Goal: Download file/media

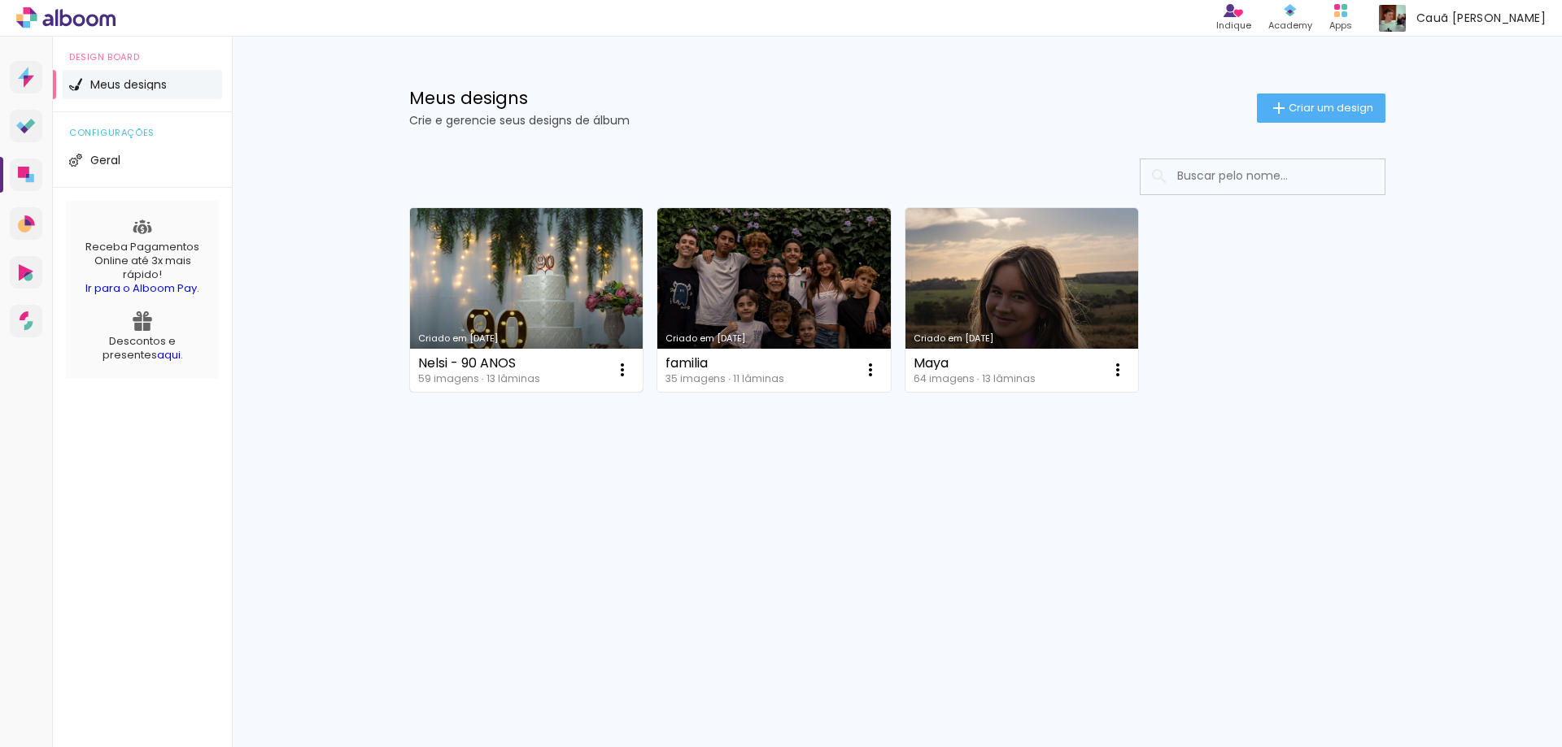
click at [505, 308] on link "Criado em [DATE]" at bounding box center [526, 300] width 233 height 184
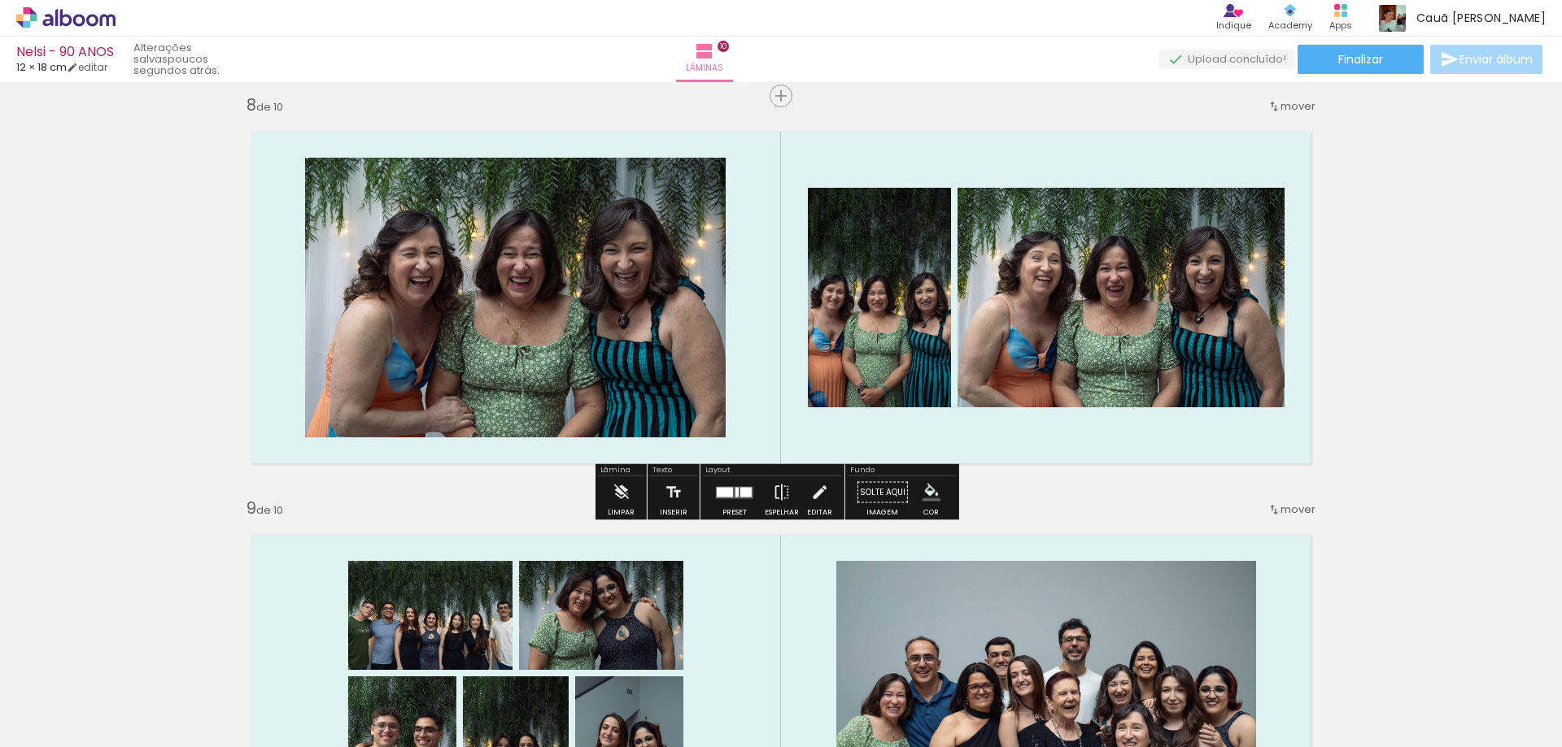
scroll to position [2799, 0]
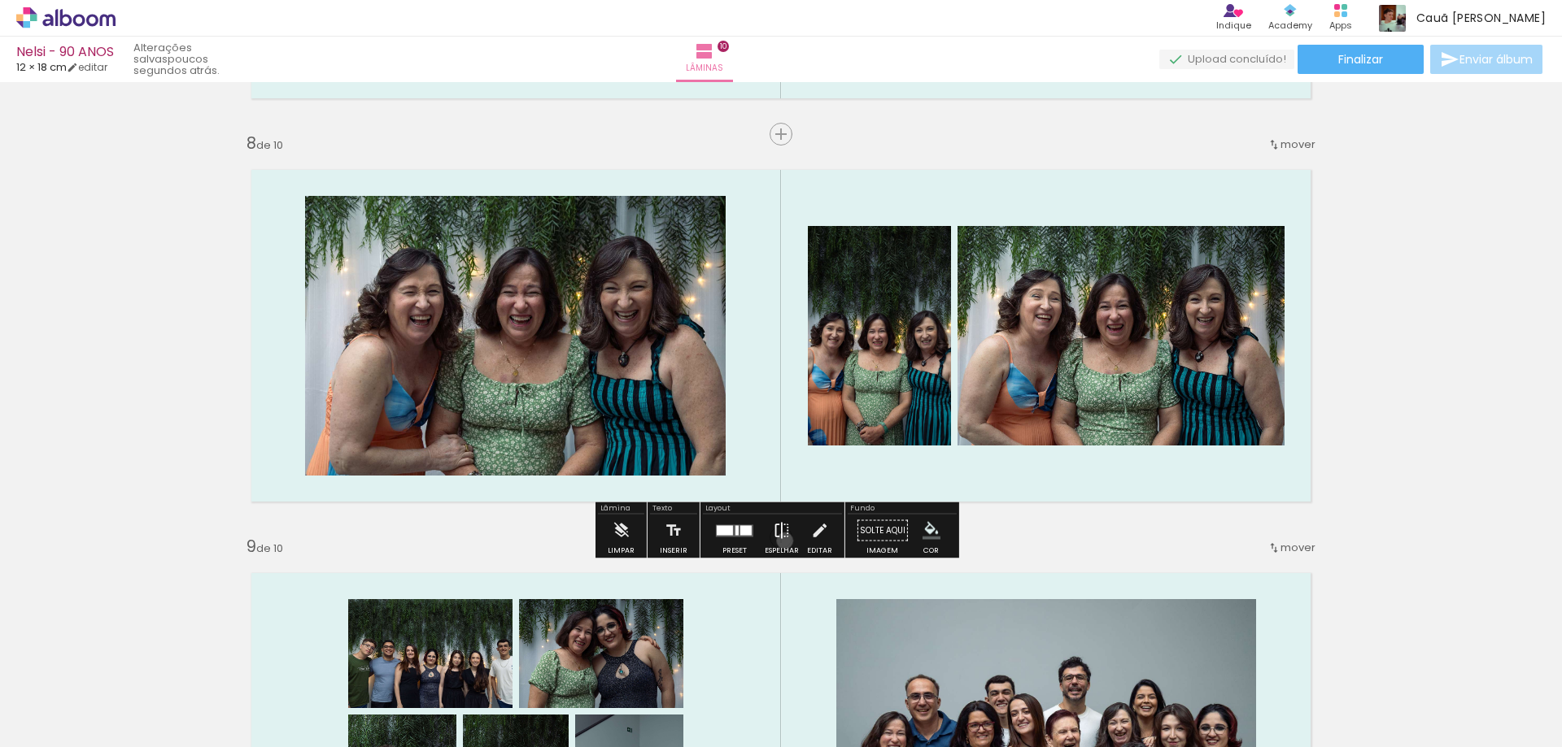
click at [781, 541] on iron-icon at bounding box center [782, 531] width 18 height 33
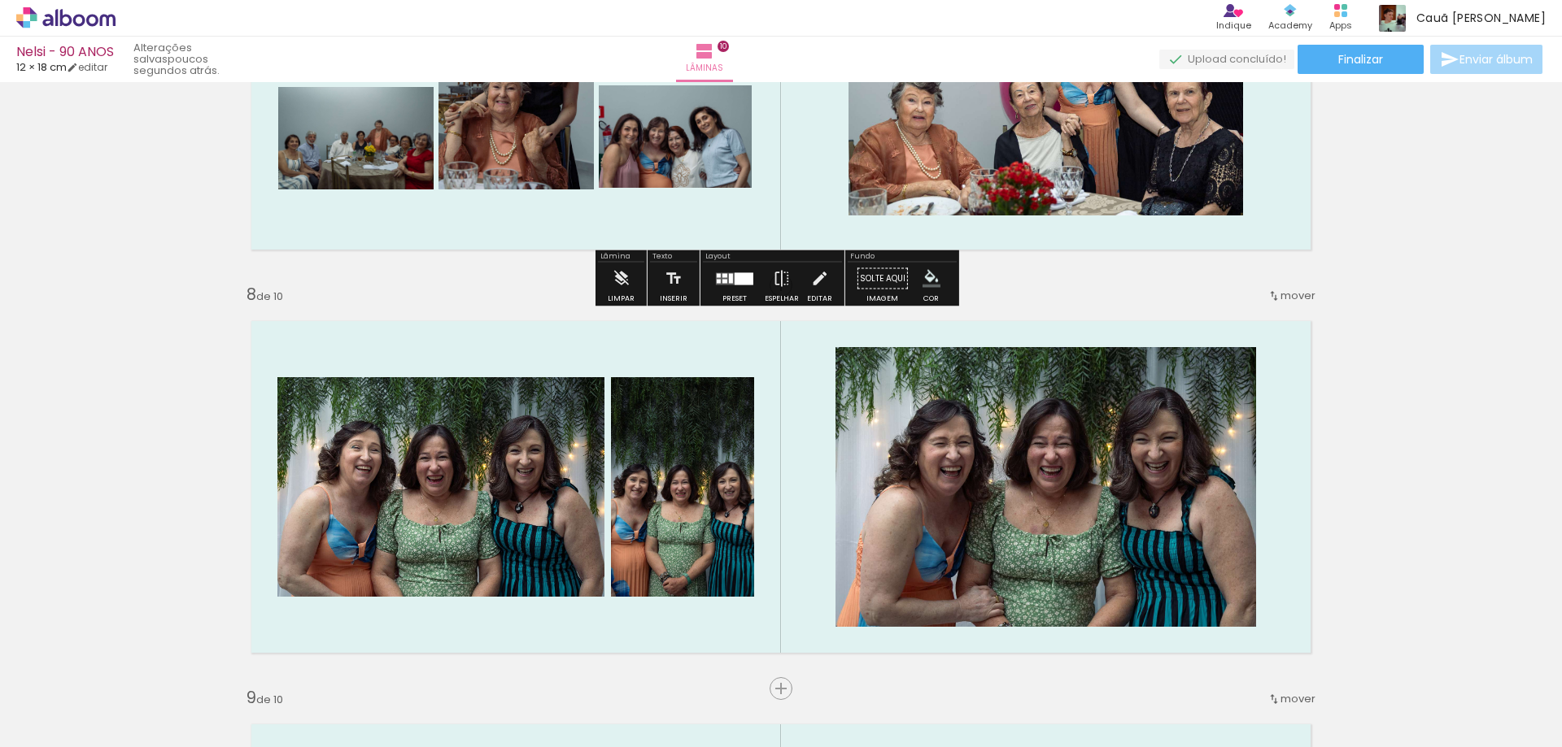
scroll to position [2717, 0]
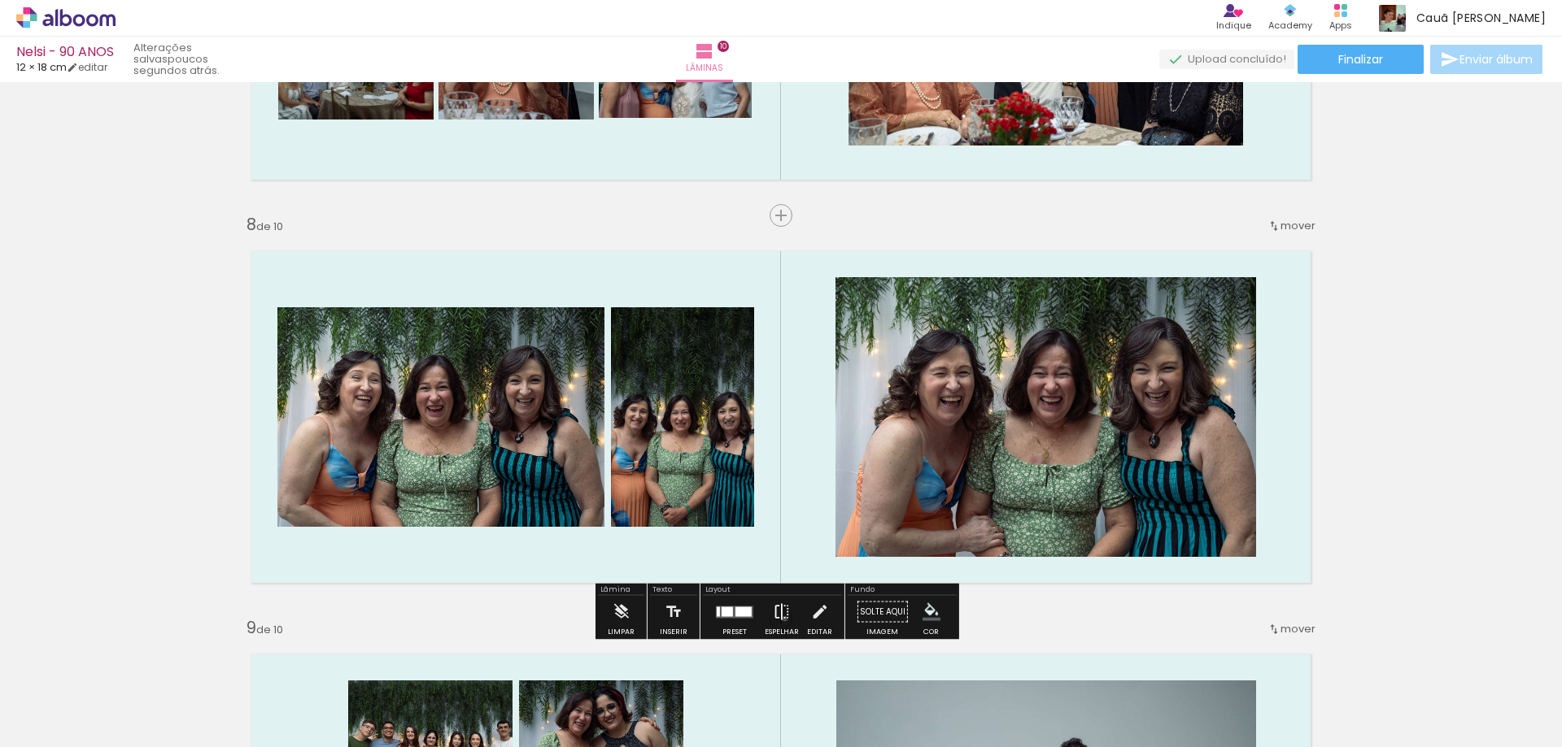
click at [781, 619] on iron-icon at bounding box center [782, 612] width 18 height 33
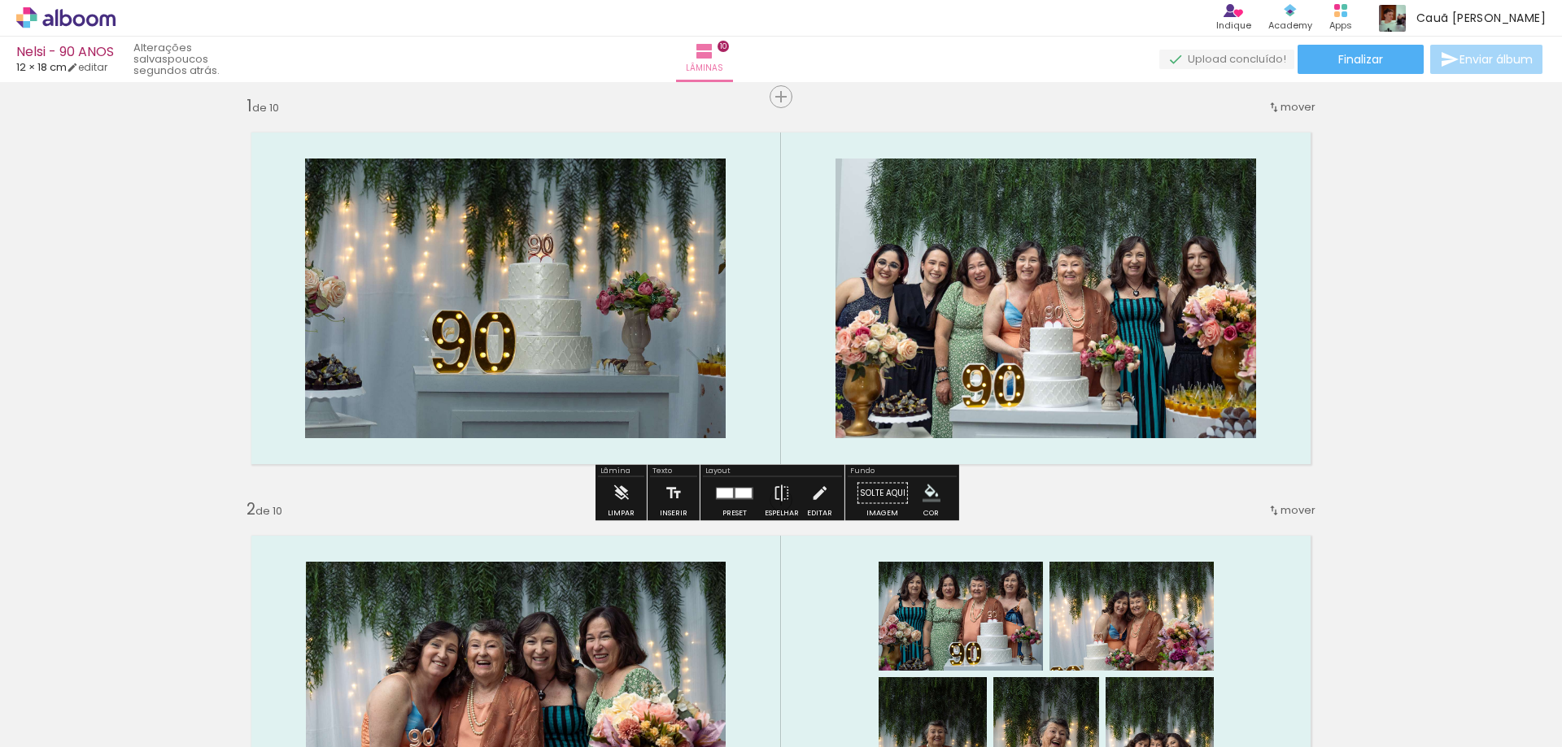
scroll to position [0, 0]
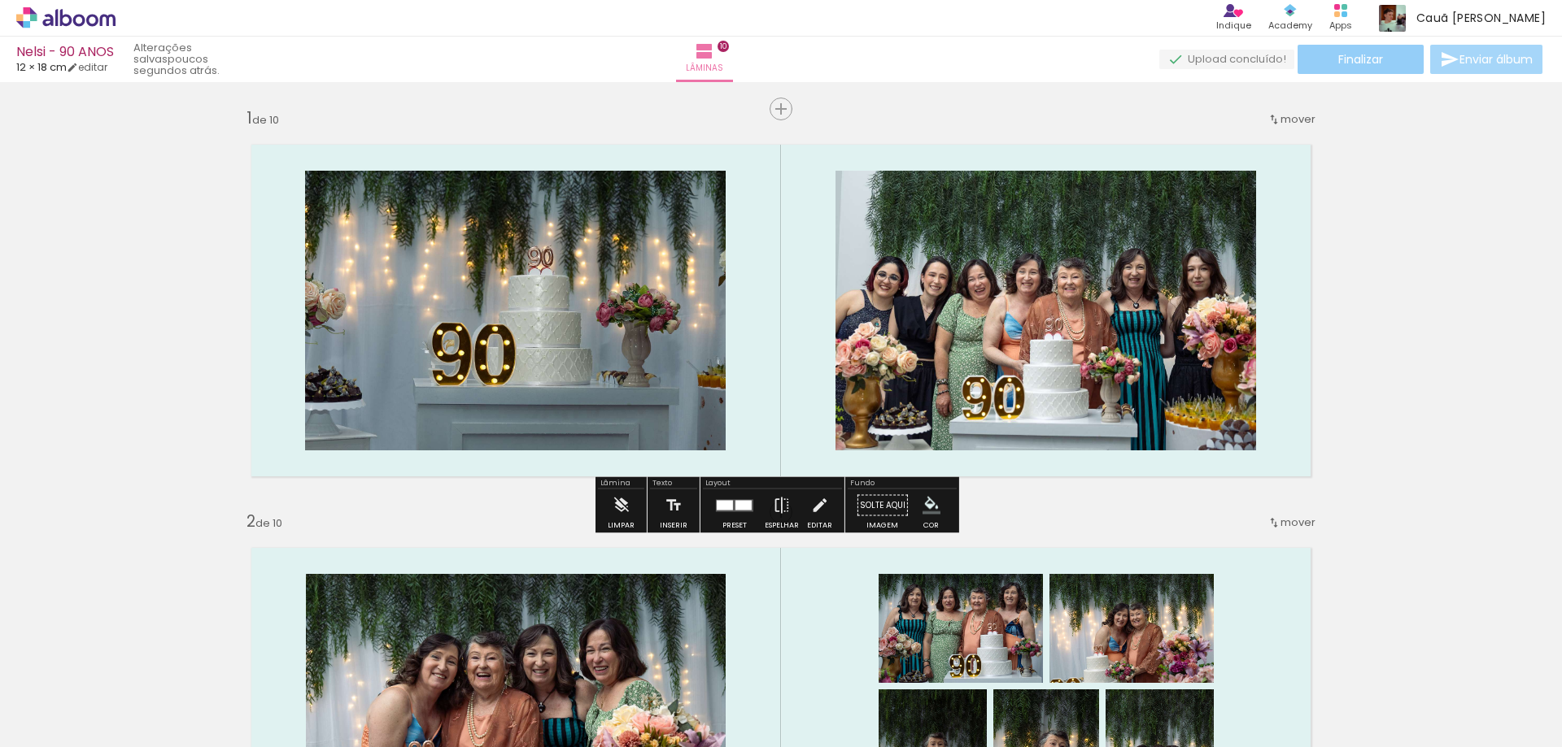
click at [1338, 54] on span "Finalizar" at bounding box center [1360, 59] width 45 height 11
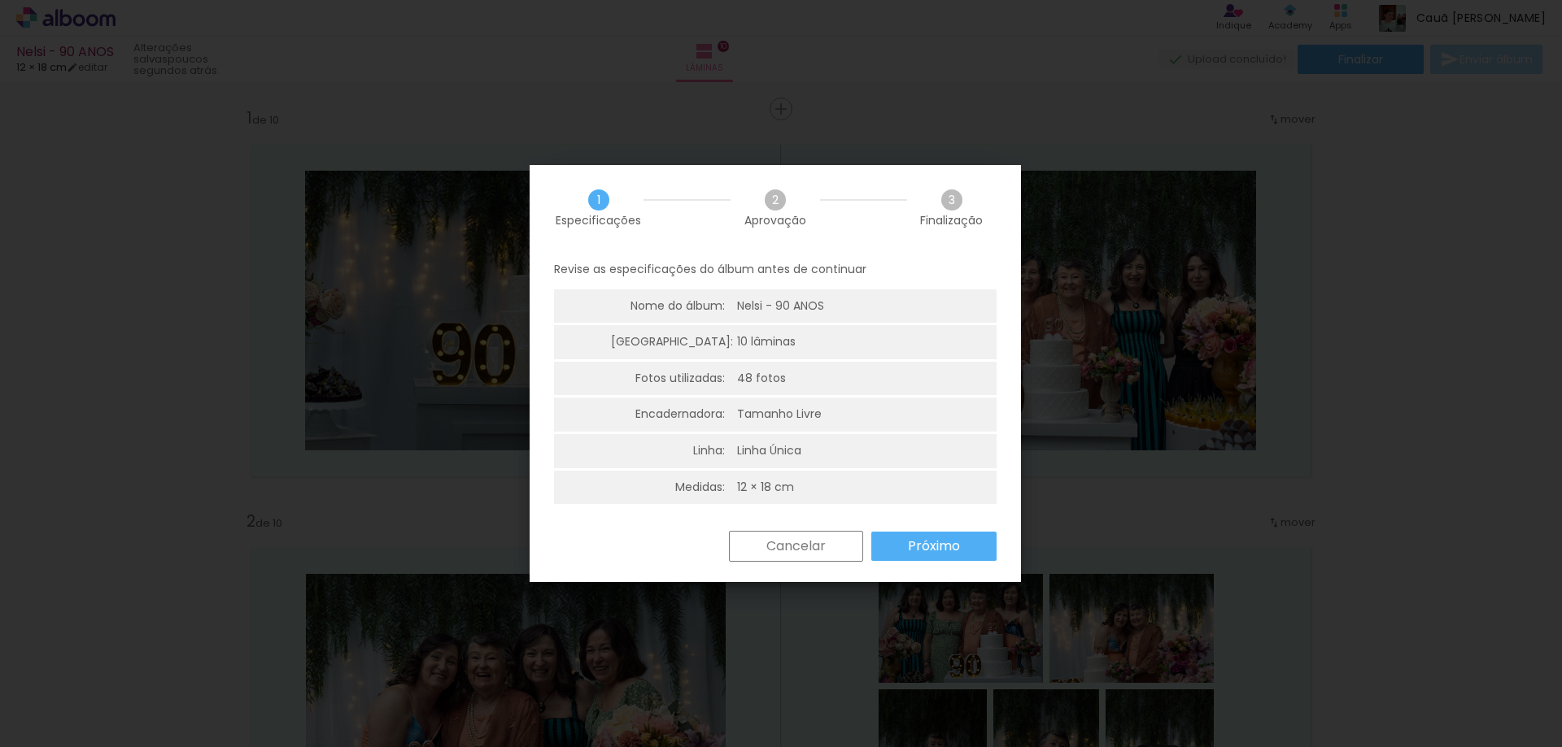
click at [914, 507] on ul "Nome do álbum: Nelsi - 90 ANOS Lâminas: 10 lâminas Fotos utilizadas: 48 fotos E…" at bounding box center [775, 399] width 442 height 218
click at [916, 517] on div "Revise as especificações do álbum antes de continuar Nome do álbum: Nelsi - 90 …" at bounding box center [774, 391] width 491 height 281
click at [917, 523] on div "Revise as especificações do álbum antes de continuar Nome do álbum: Nelsi - 90 …" at bounding box center [774, 391] width 491 height 281
click at [918, 534] on paper-button "Próximo" at bounding box center [933, 546] width 125 height 29
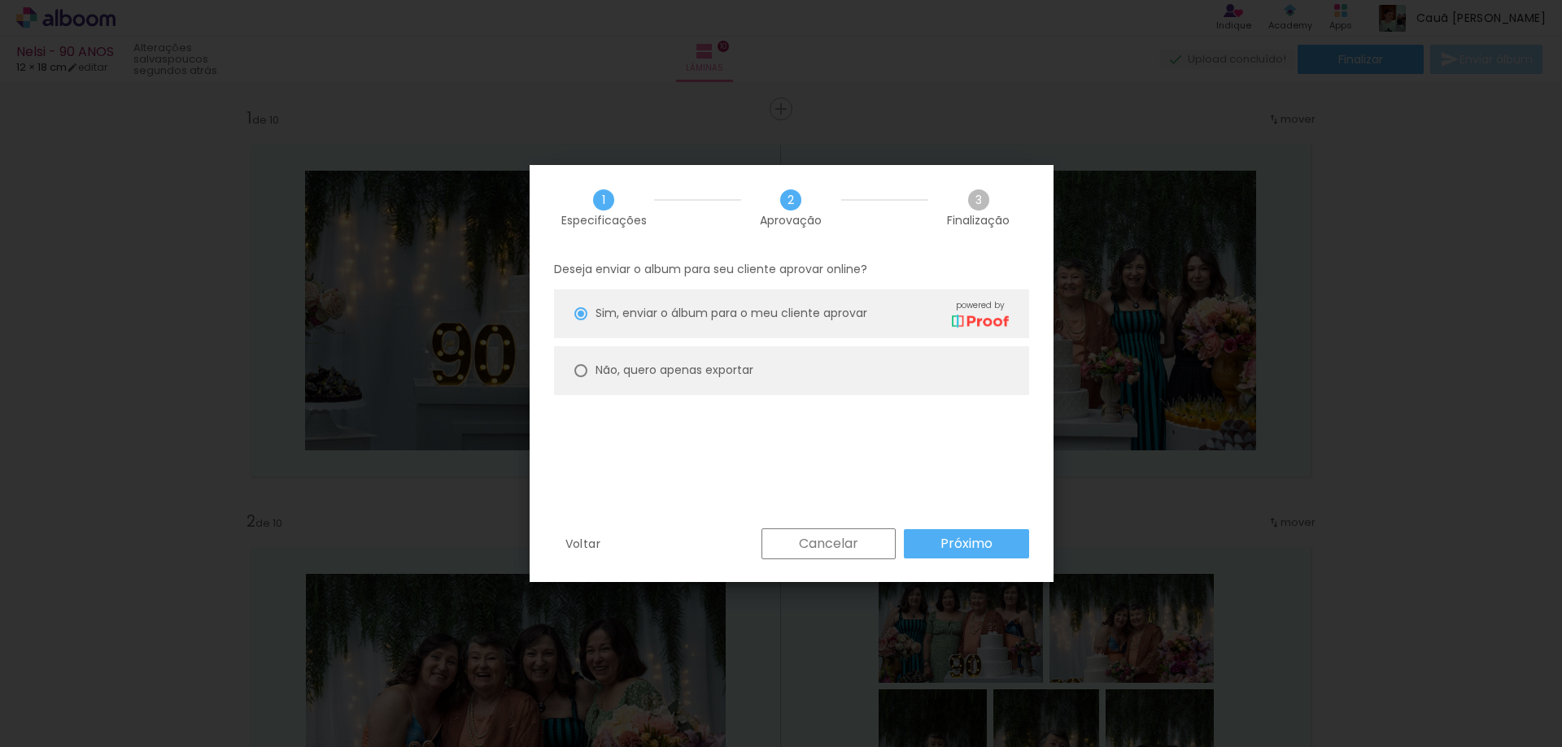
click at [708, 386] on paper-radio-button "Não, quero apenas exportar" at bounding box center [791, 370] width 475 height 49
type paper-radio-button "on"
click at [0, 0] on slot "Próximo" at bounding box center [0, 0] width 0 height 0
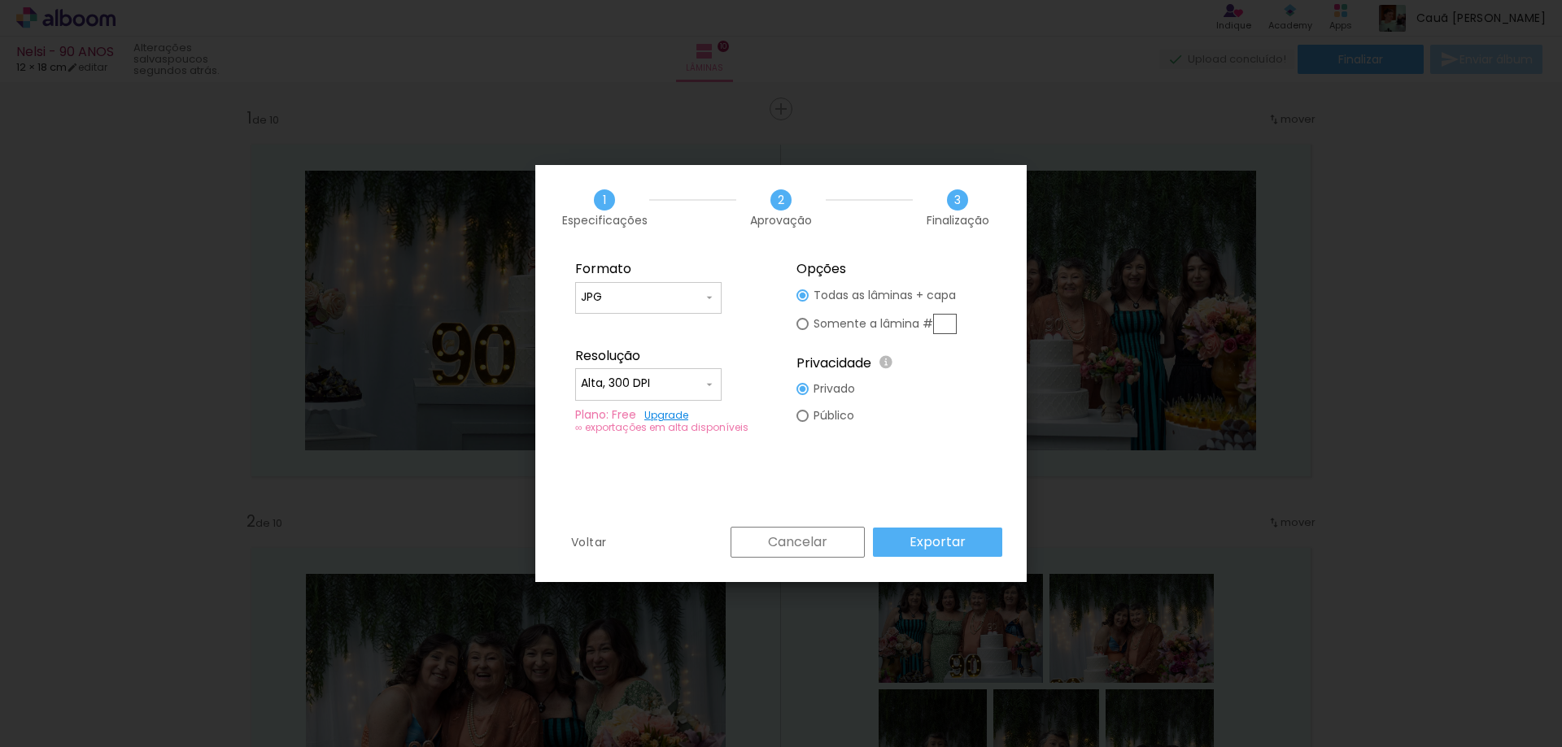
click at [687, 386] on input "Alta, 300 DPI" at bounding box center [642, 384] width 122 height 16
click at [694, 421] on paper-item "Baixa" at bounding box center [648, 414] width 146 height 33
click at [665, 386] on input "Baixa" at bounding box center [642, 384] width 122 height 16
click at [663, 398] on paper-item "Baixa" at bounding box center [648, 414] width 146 height 33
click at [664, 381] on input "Baixa" at bounding box center [642, 384] width 122 height 16
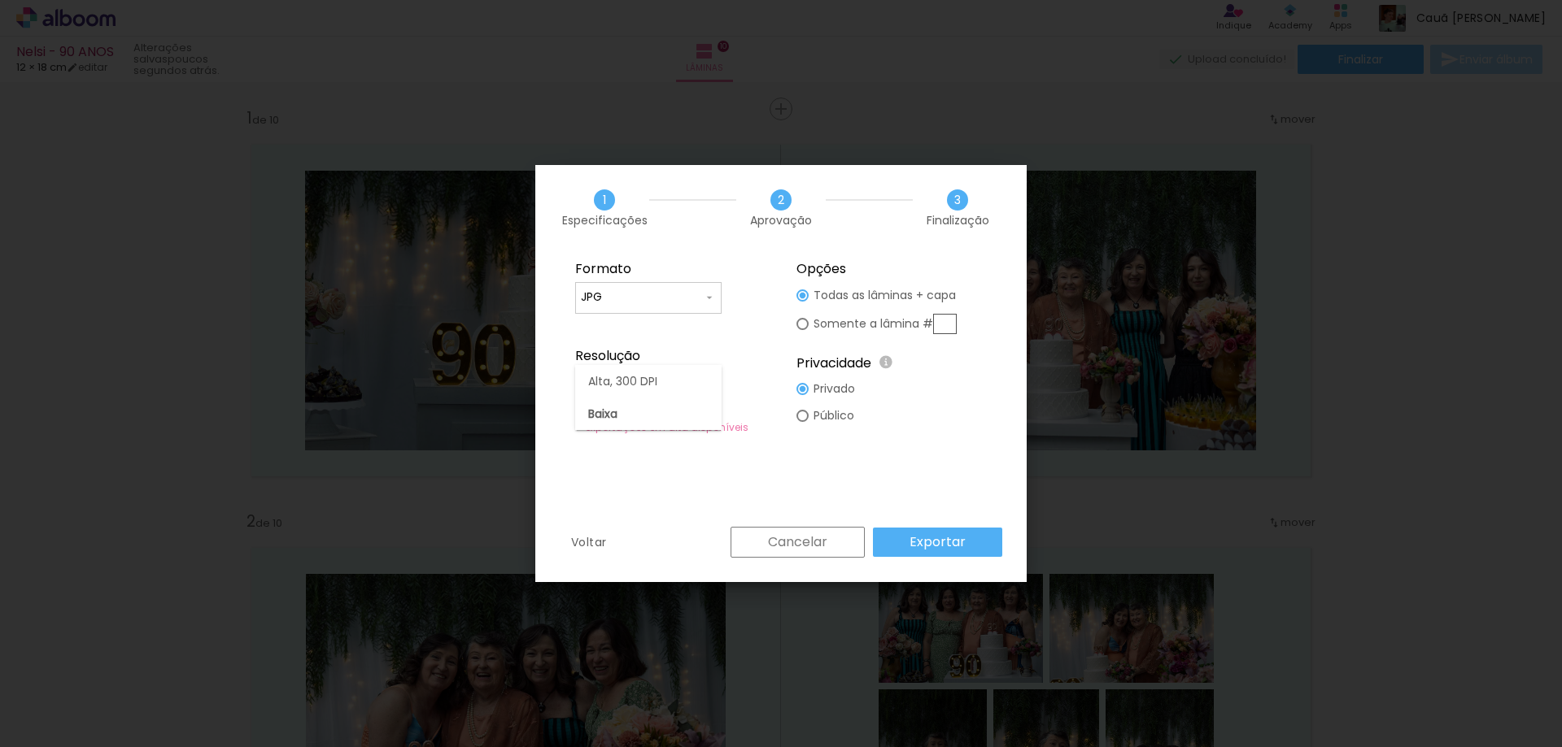
click at [664, 381] on div at bounding box center [648, 389] width 146 height 65
click at [664, 381] on paper-item "Alta, 300 DPI" at bounding box center [648, 381] width 146 height 33
type input "Alta, 300 DPI"
click at [938, 554] on paper-button "Exportar" at bounding box center [937, 542] width 129 height 29
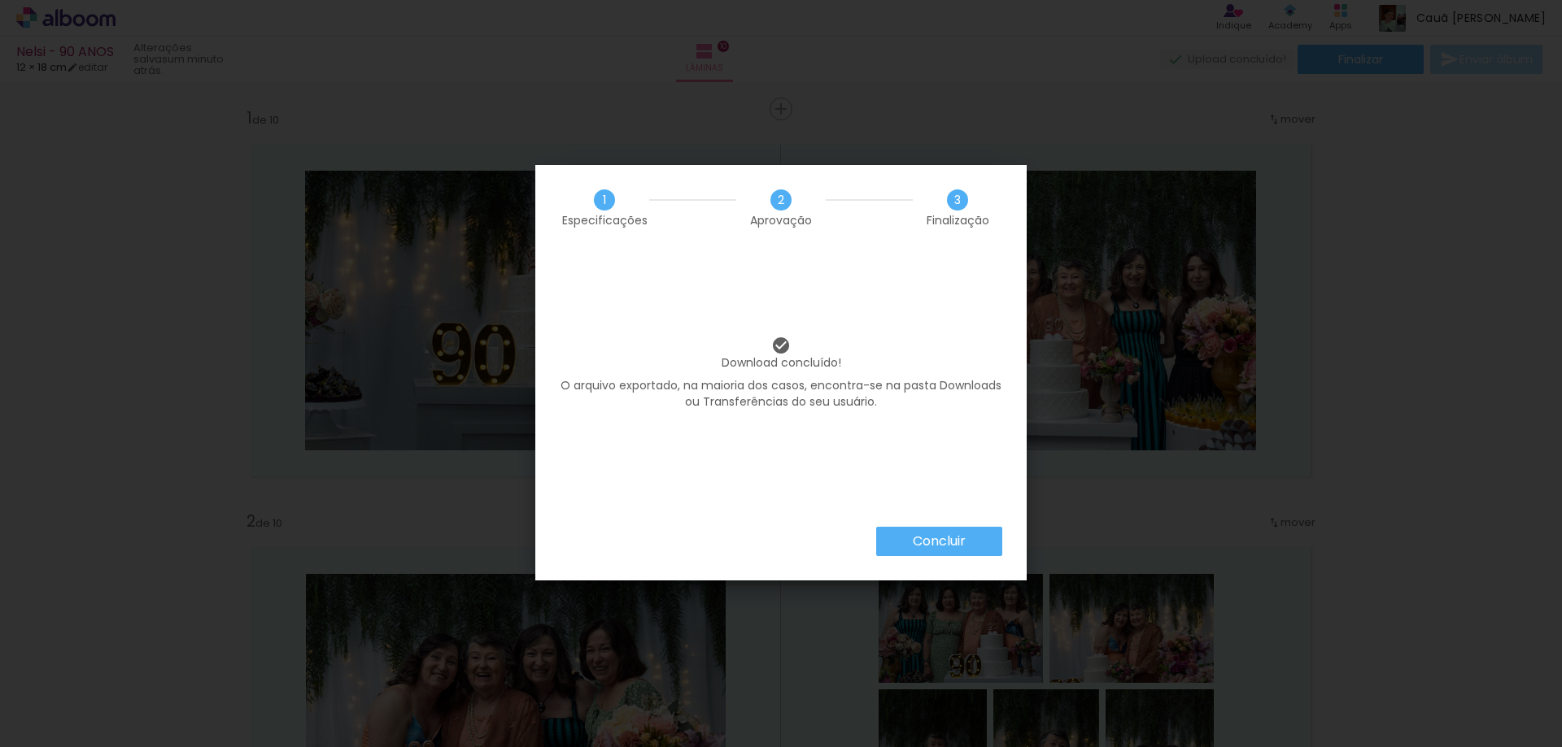
click at [915, 510] on div "Download concluído! O arquivo exportado, na maioria dos casos, encontra-se na p…" at bounding box center [780, 389] width 491 height 277
click at [0, 0] on slot "Concluir" at bounding box center [0, 0] width 0 height 0
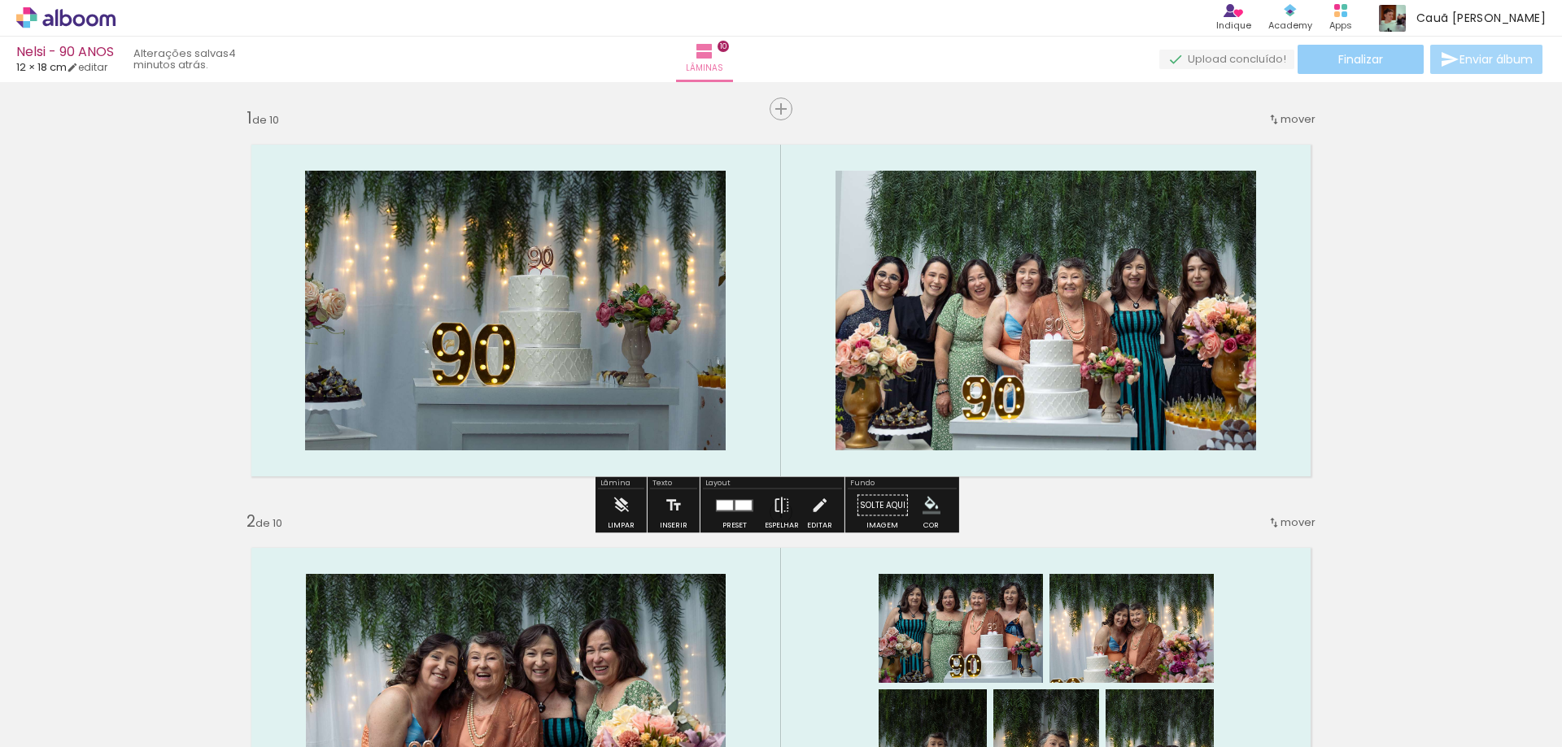
click at [1323, 63] on paper-button "Finalizar" at bounding box center [1360, 59] width 126 height 29
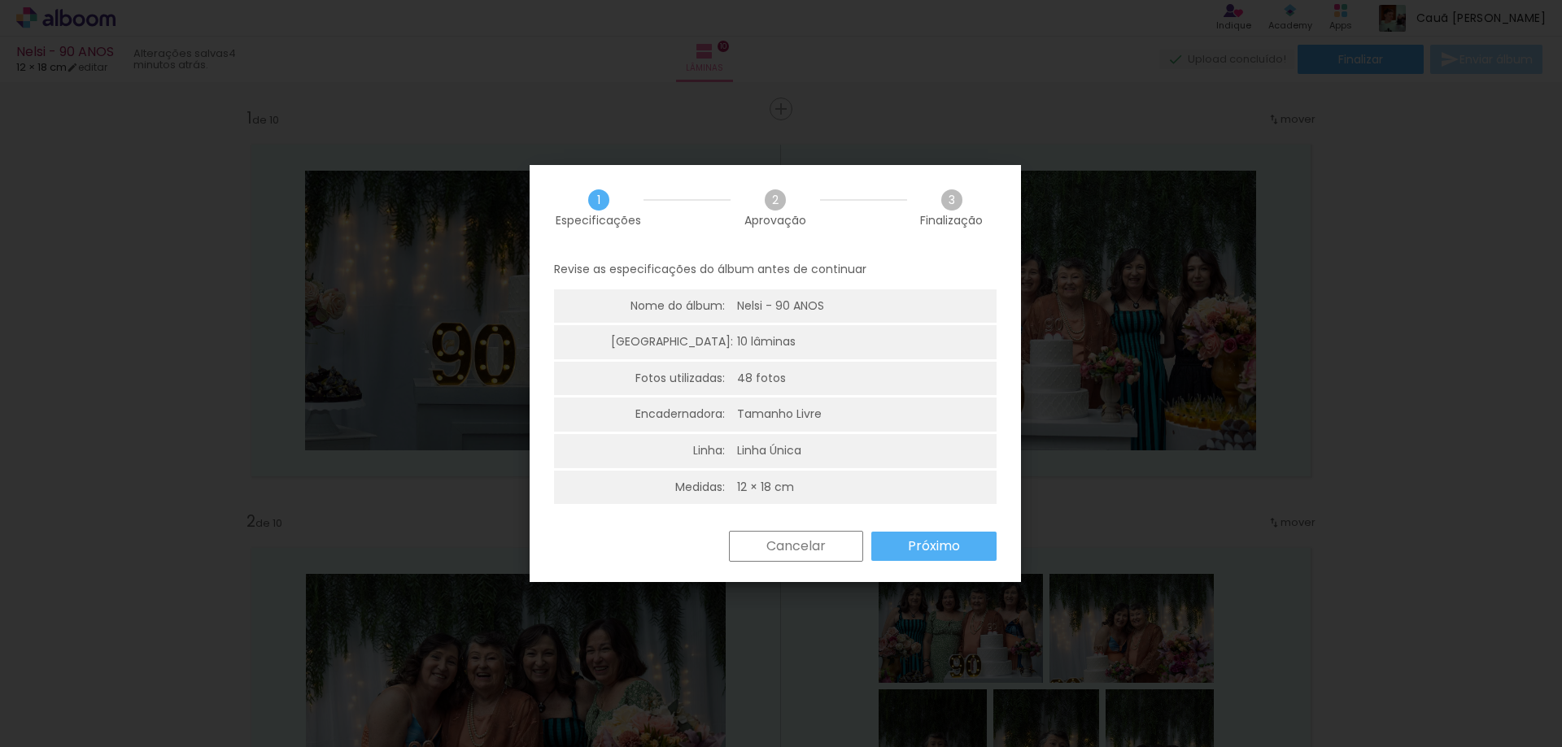
click at [902, 551] on paper-button "Próximo" at bounding box center [933, 546] width 125 height 29
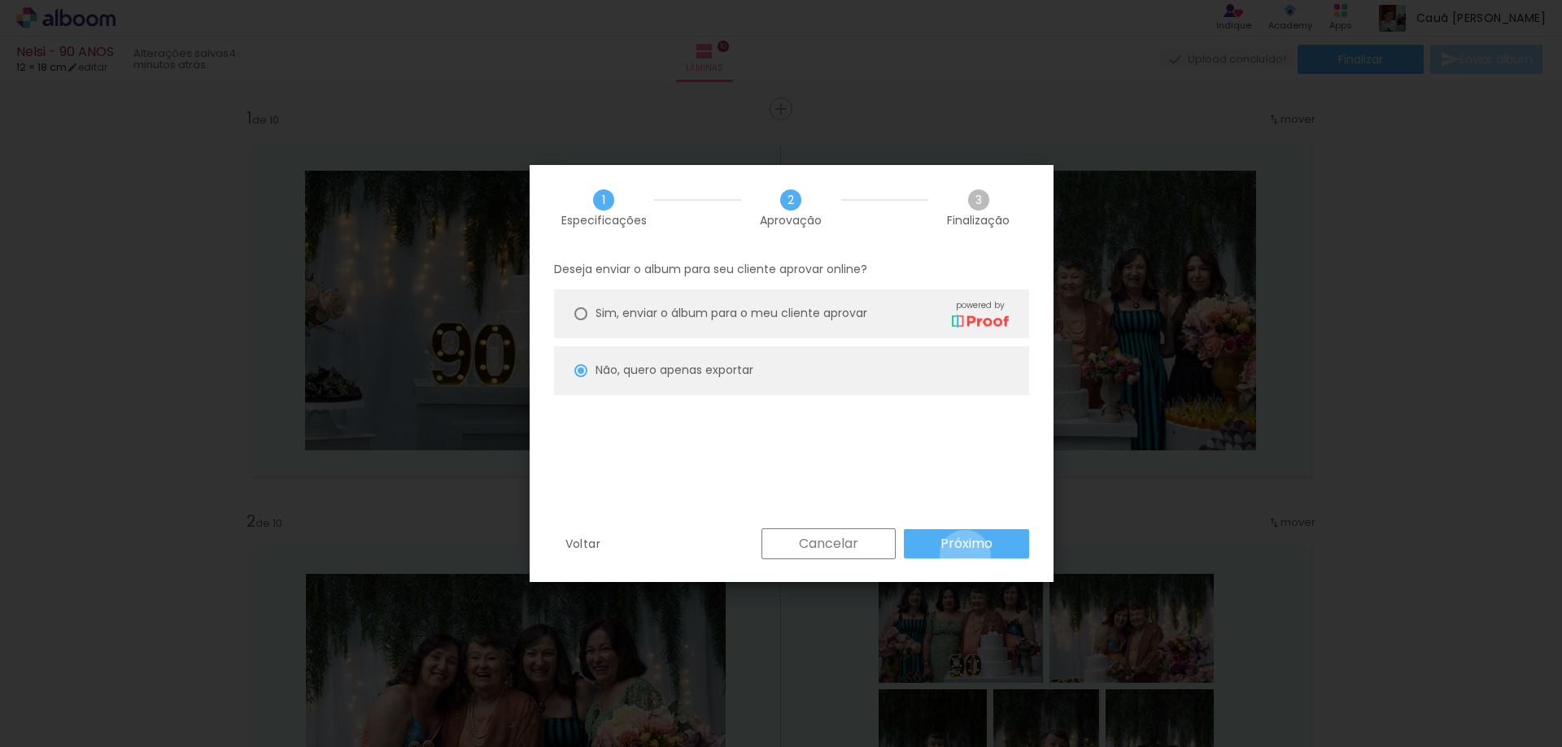
click at [965, 556] on paper-button "Próximo" at bounding box center [966, 543] width 125 height 29
type input "Alta, 300 DPI"
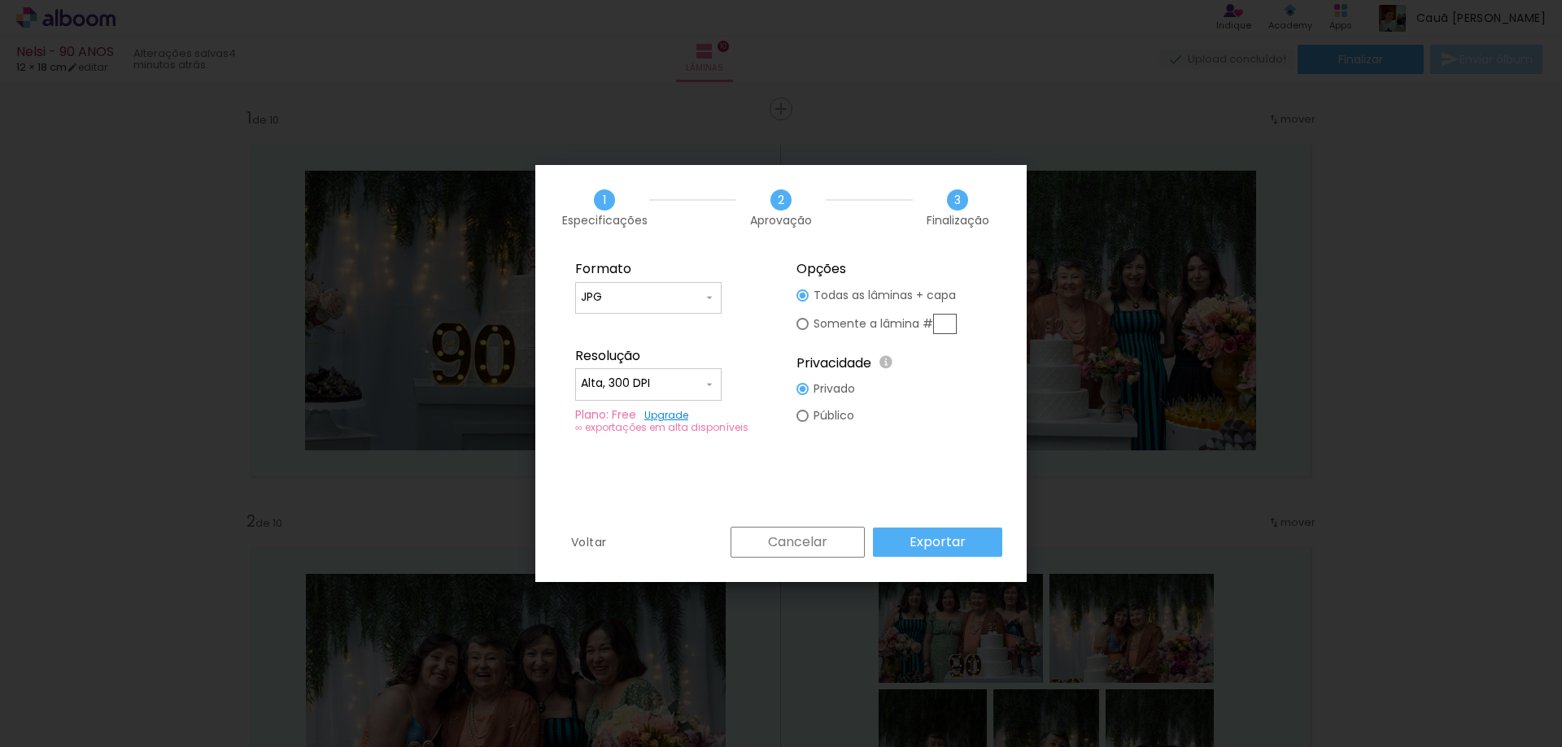
click at [960, 554] on paper-button "Exportar" at bounding box center [937, 542] width 129 height 29
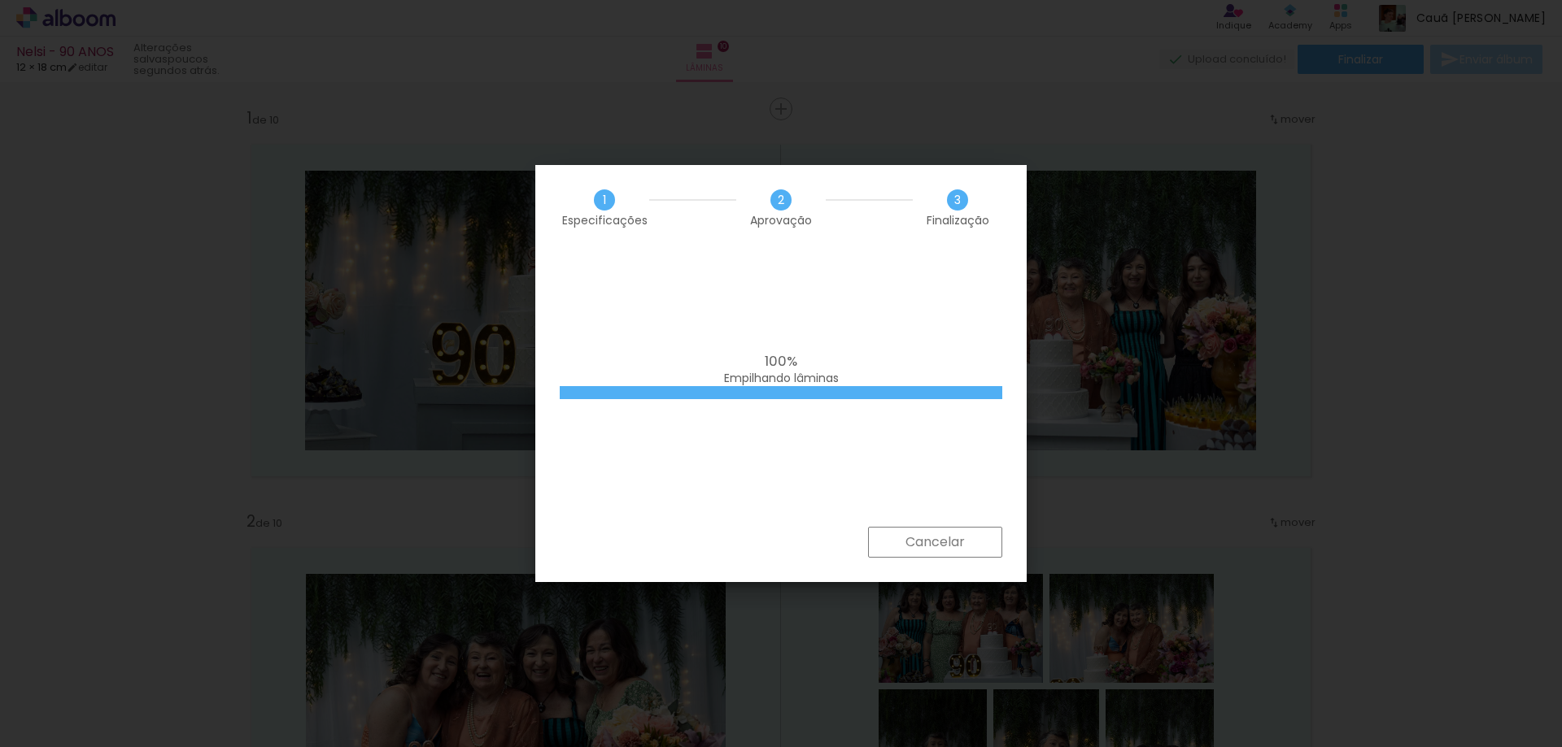
scroll to position [0, 1471]
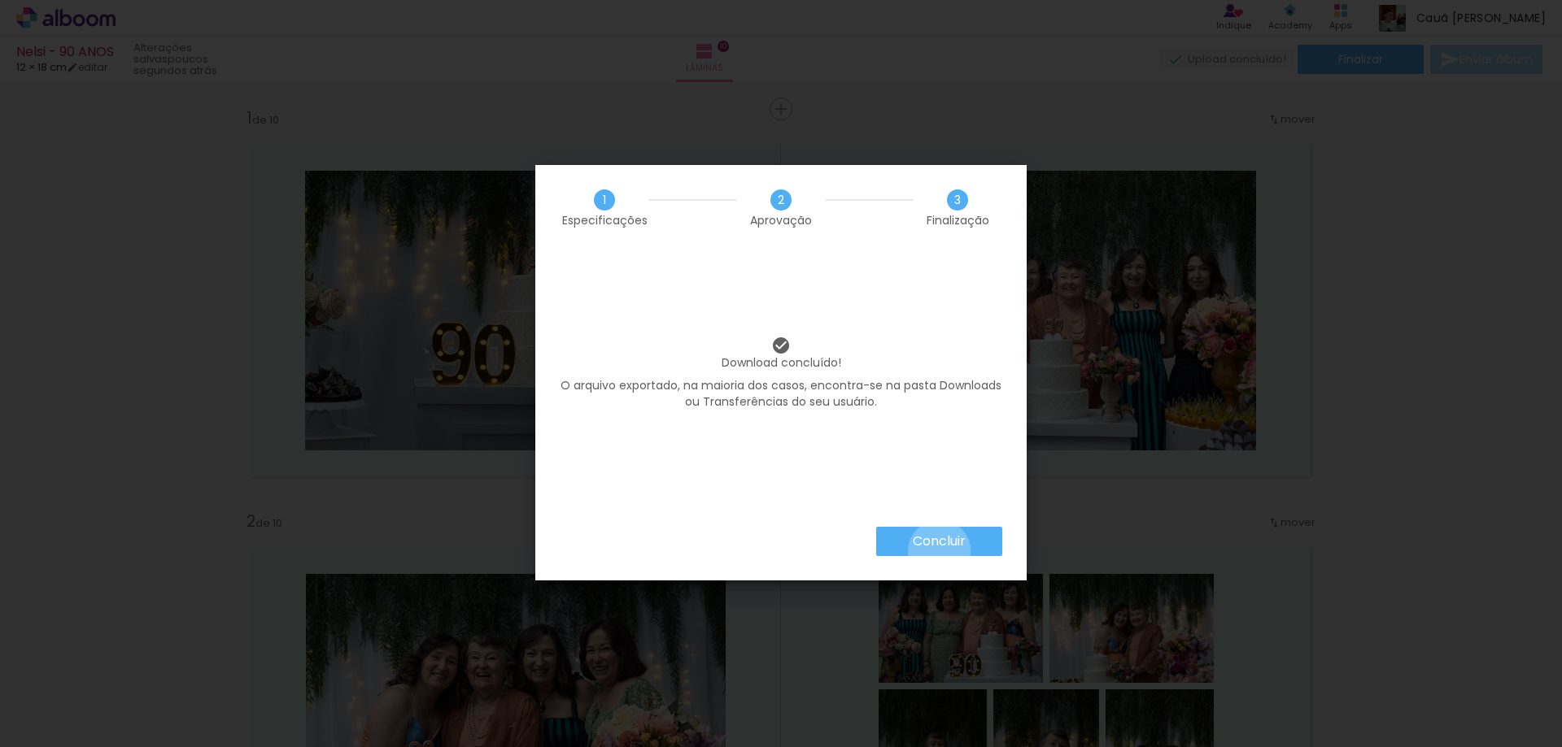
click at [938, 551] on paper-button "Concluir" at bounding box center [939, 541] width 126 height 29
